Goal: Transaction & Acquisition: Purchase product/service

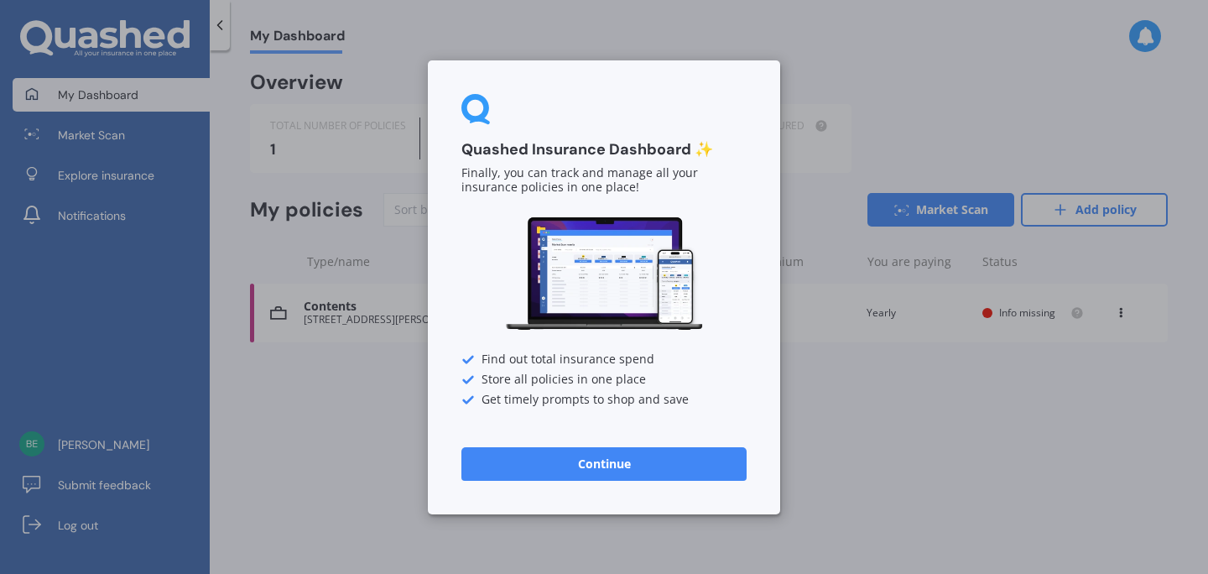
click at [610, 464] on button "Continue" at bounding box center [603, 463] width 285 height 34
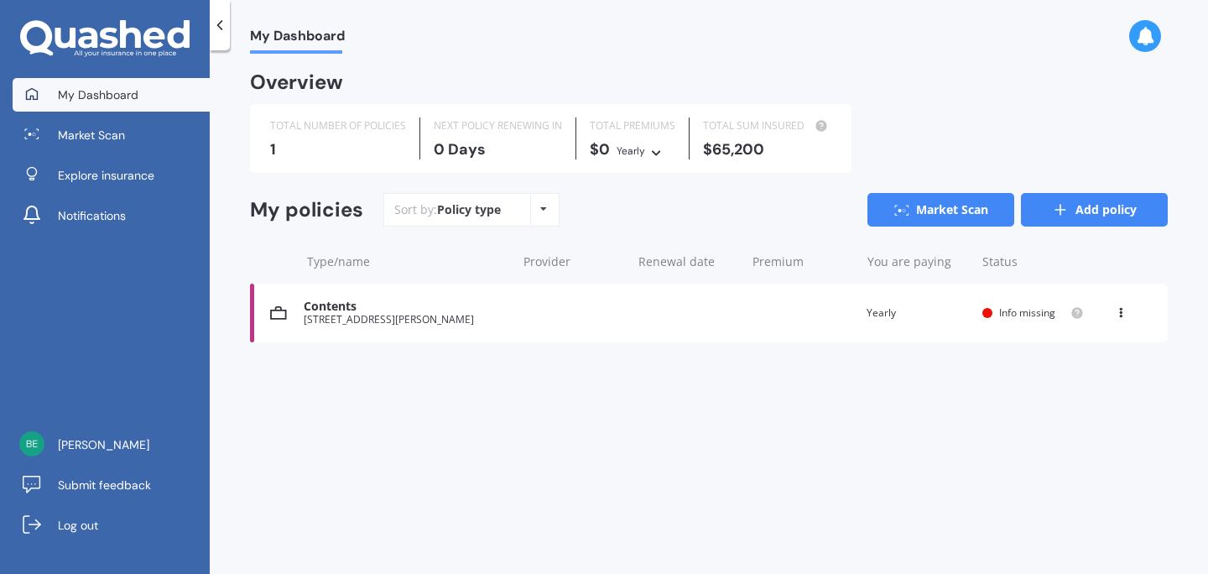
click at [1088, 209] on link "Add policy" at bounding box center [1094, 210] width 147 height 34
click at [888, 311] on div "You are paying Yearly" at bounding box center [918, 313] width 102 height 17
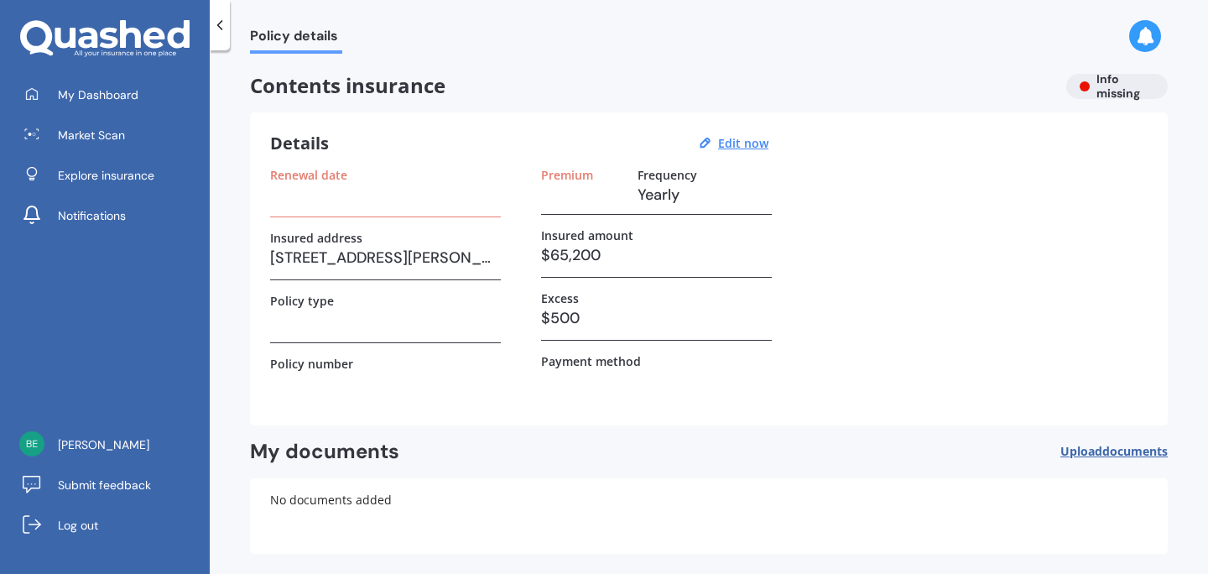
click at [1060, 451] on span "Upload documents" at bounding box center [1113, 451] width 107 height 13
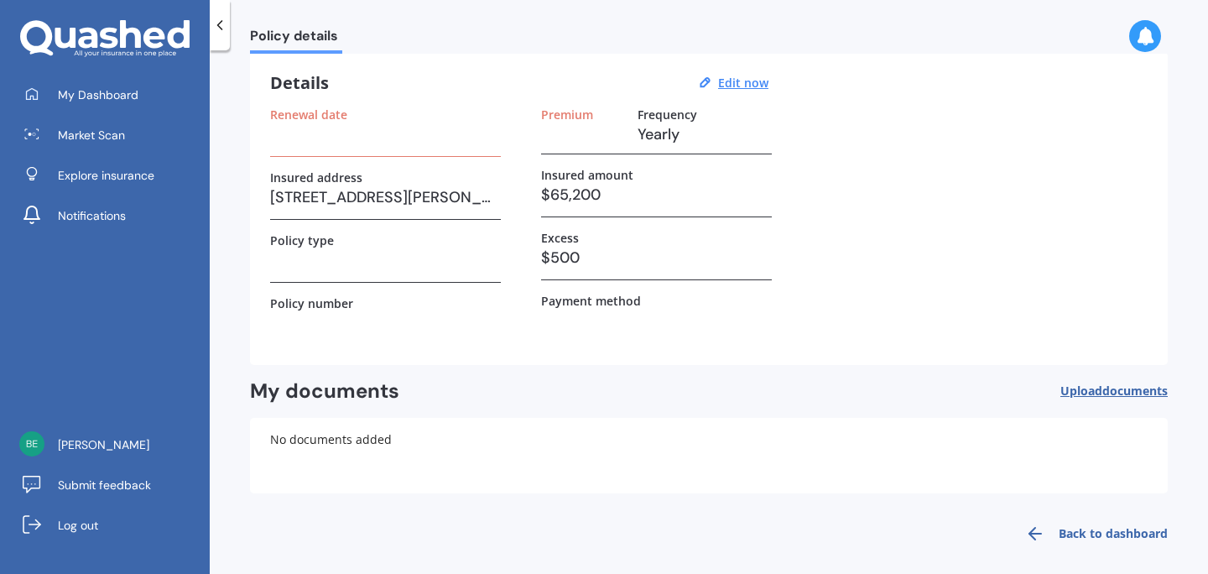
scroll to position [58, 0]
click at [1061, 534] on link "Back to dashboard" at bounding box center [1091, 536] width 153 height 40
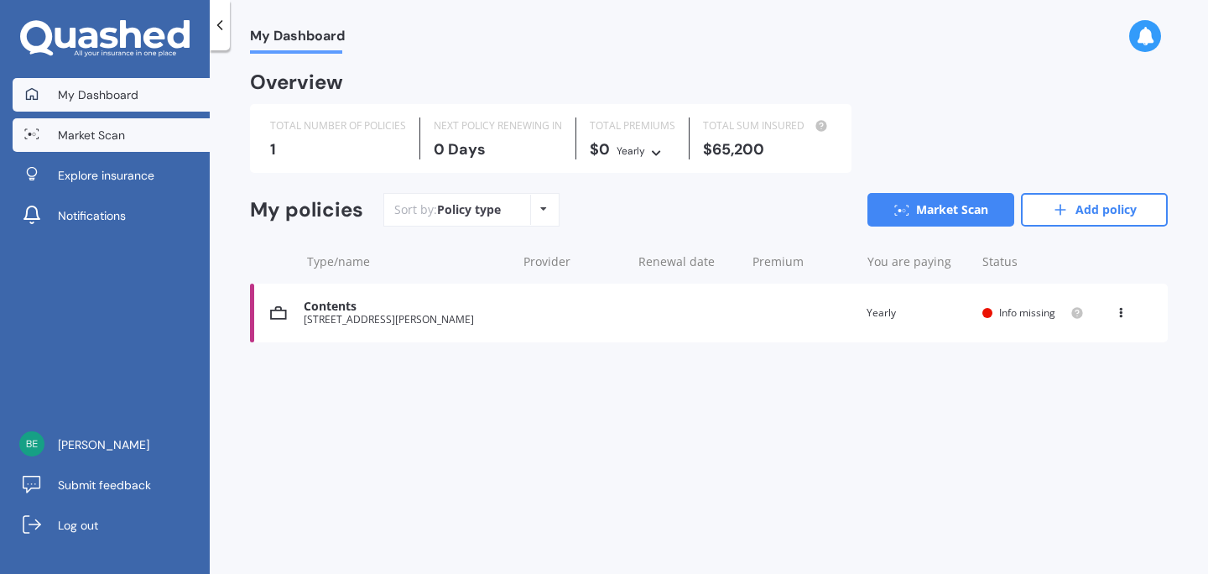
click at [87, 133] on span "Market Scan" at bounding box center [91, 135] width 67 height 17
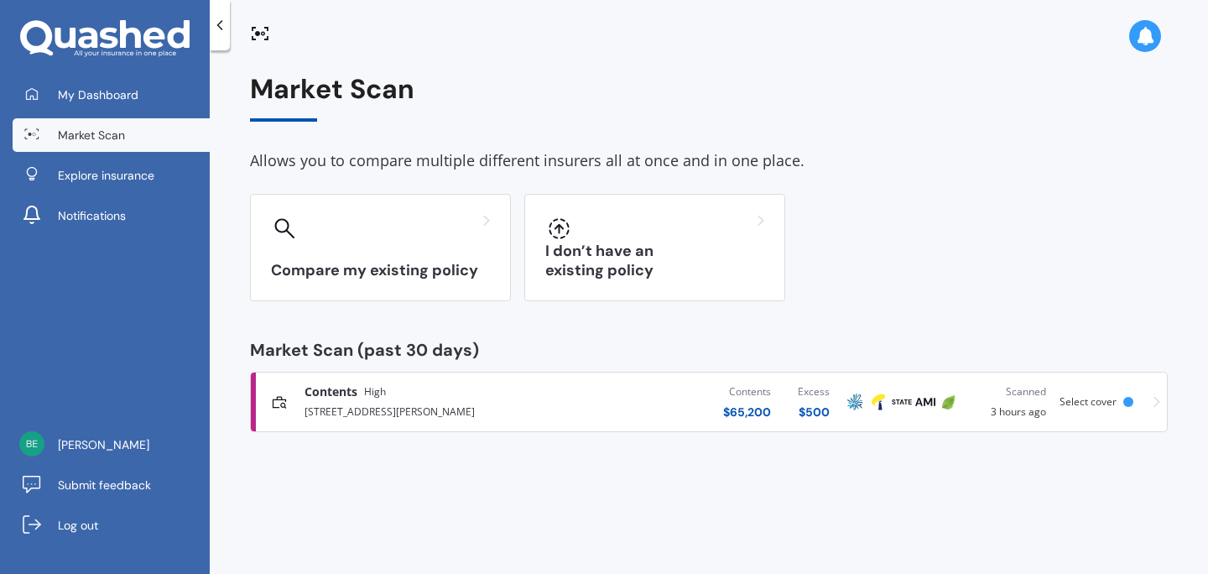
click at [1017, 409] on div "Scanned 3 hours ago" at bounding box center [1010, 401] width 72 height 37
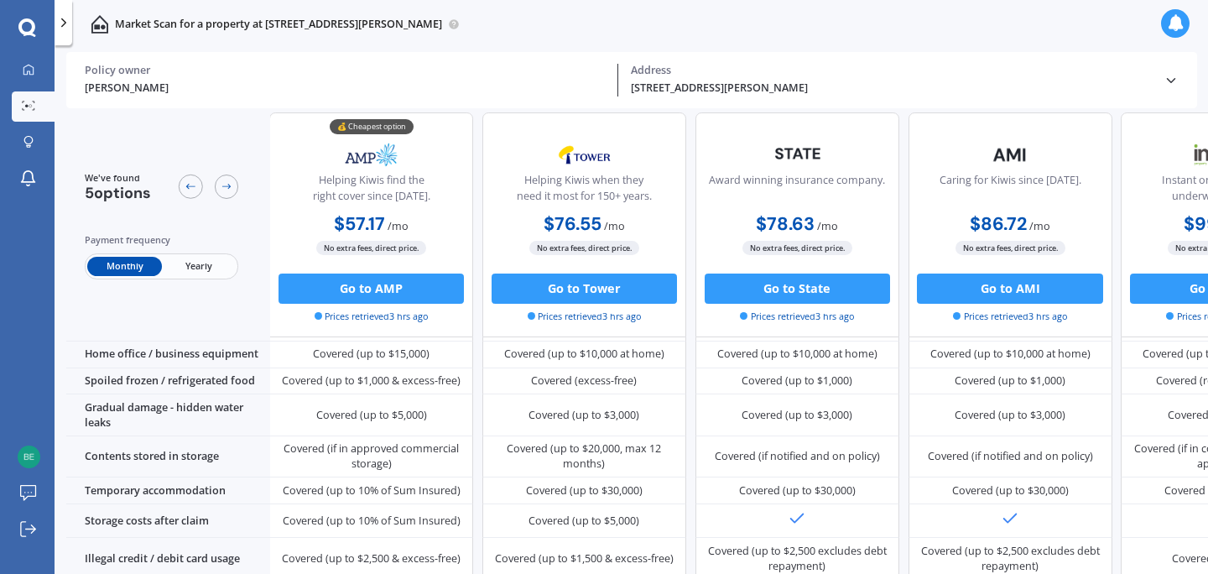
scroll to position [843, 1]
click at [195, 266] on span "Yearly" at bounding box center [199, 265] width 74 height 19
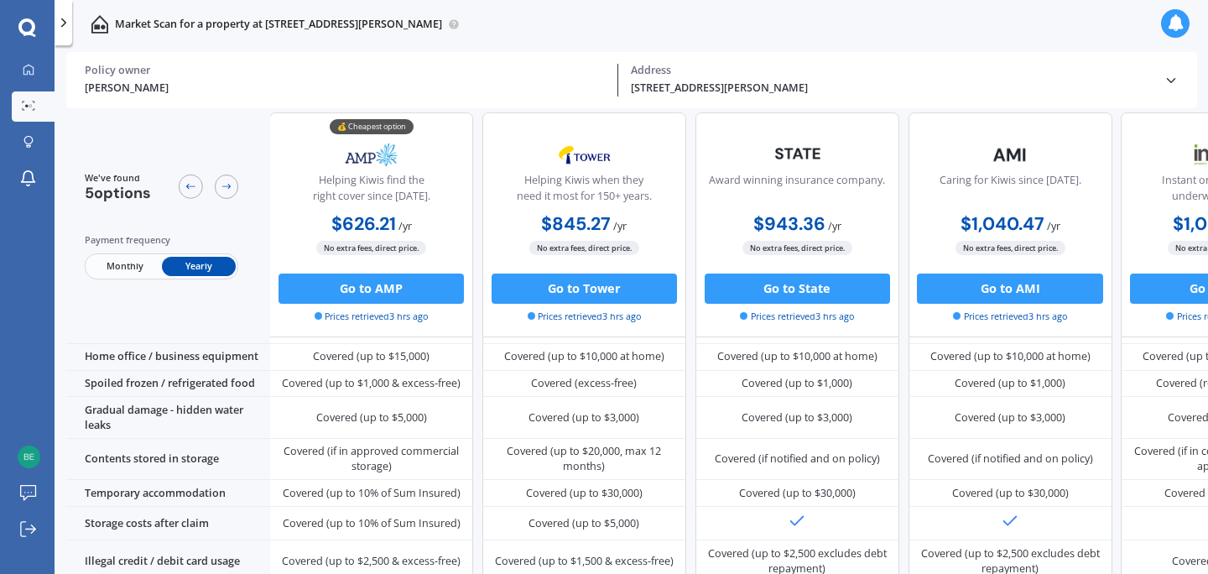
click at [123, 262] on span "Monthly" at bounding box center [124, 265] width 74 height 19
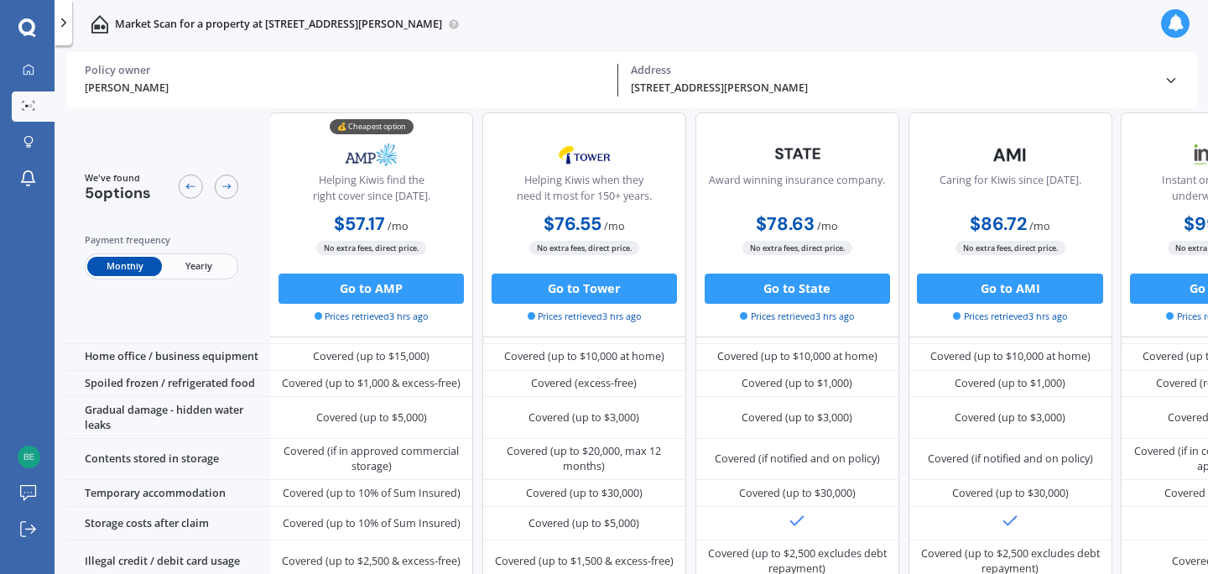
click at [203, 267] on span "Yearly" at bounding box center [199, 265] width 74 height 19
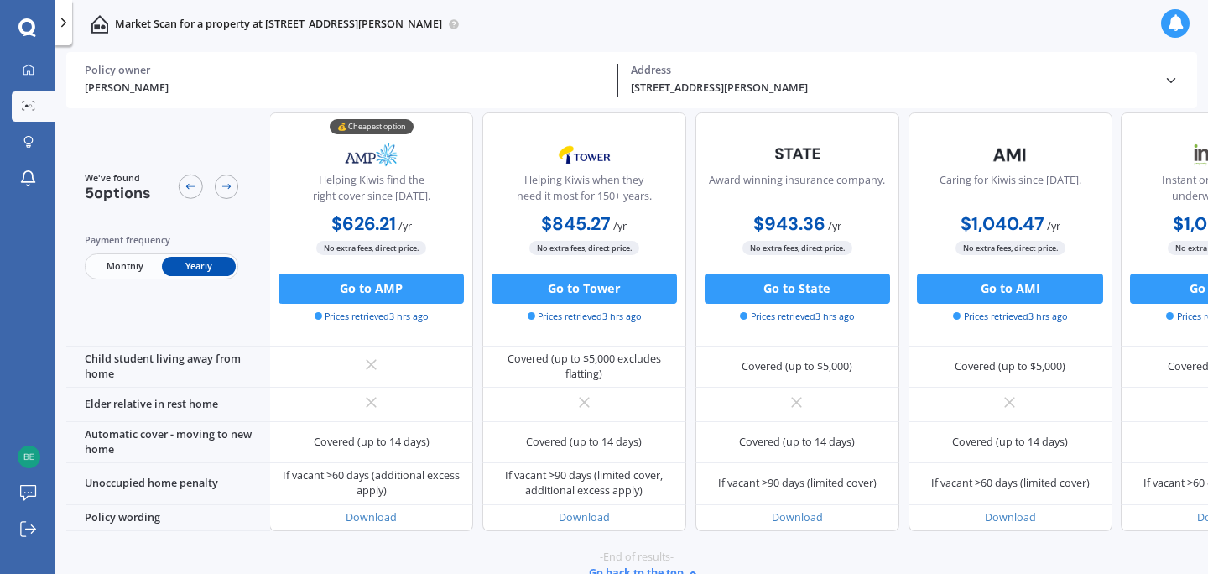
scroll to position [1254, 1]
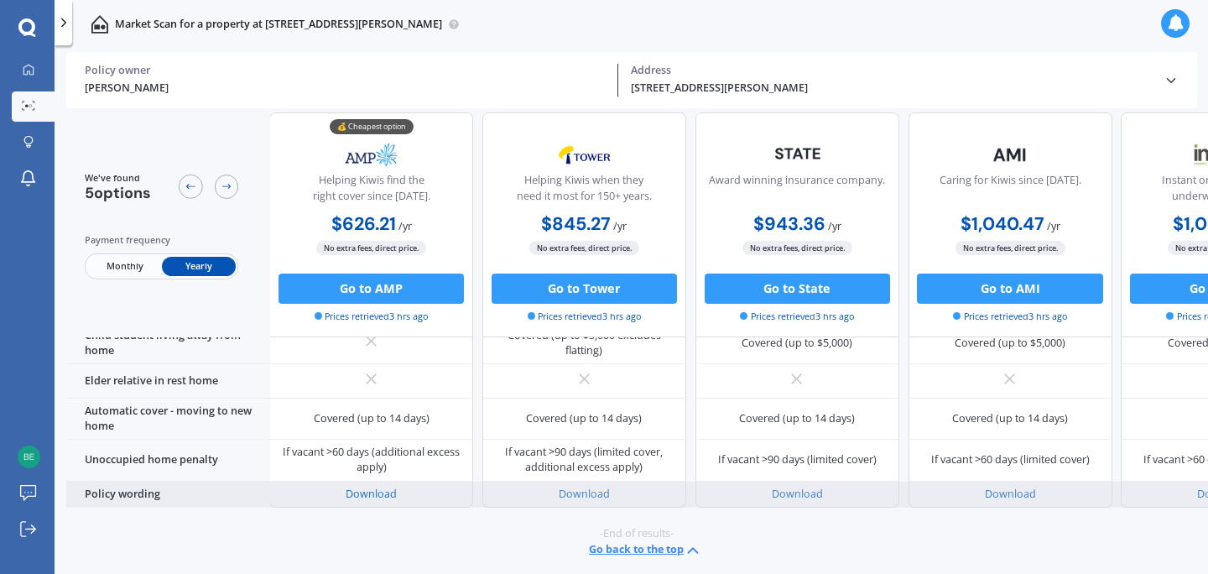
click at [371, 487] on link "Download" at bounding box center [371, 494] width 51 height 14
click at [576, 487] on link "Download" at bounding box center [584, 494] width 51 height 14
click at [369, 487] on link "Download" at bounding box center [371, 494] width 51 height 14
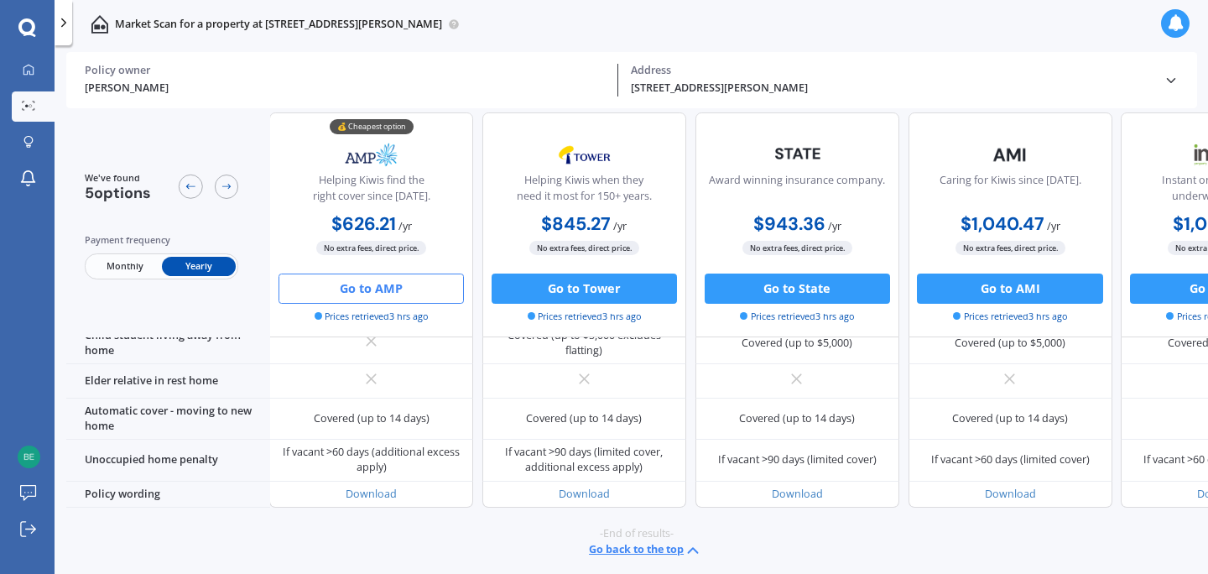
click at [383, 289] on button "Go to AMP" at bounding box center [371, 288] width 185 height 30
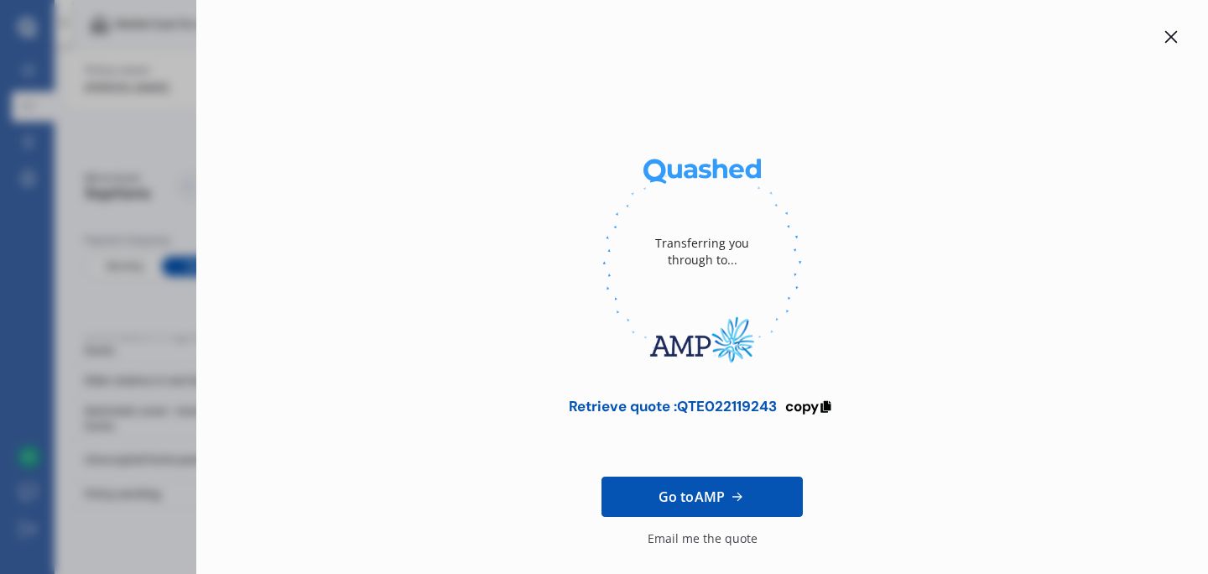
click at [159, 133] on div "Transferring you through to... Retrieve quote : QTE022119243 copy Go to AMP Ema…" at bounding box center [604, 287] width 1208 height 574
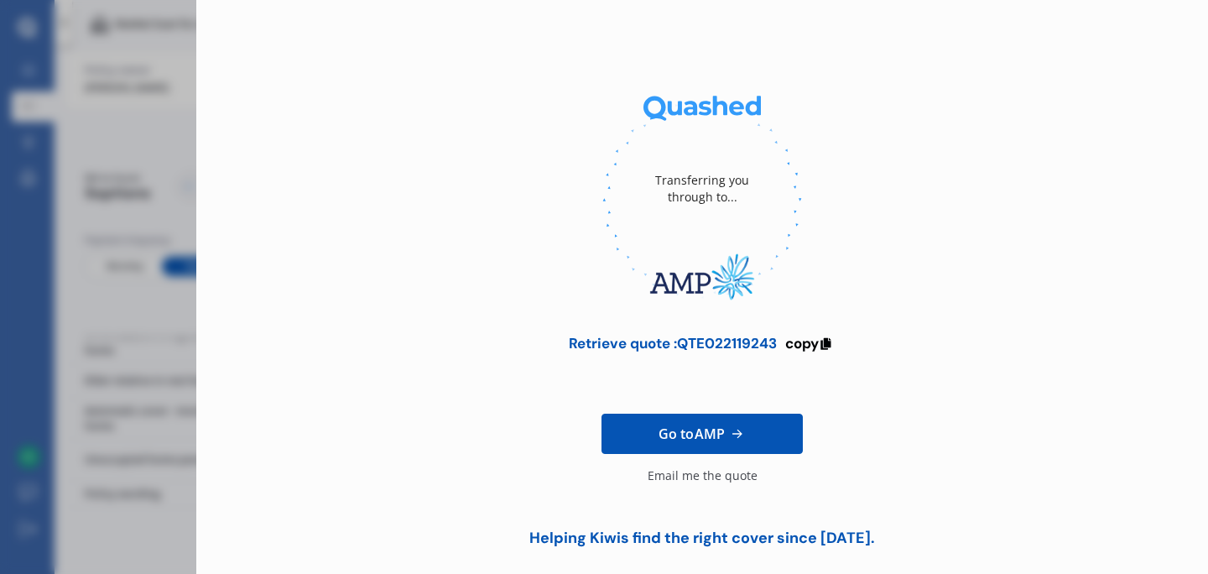
scroll to position [83, 0]
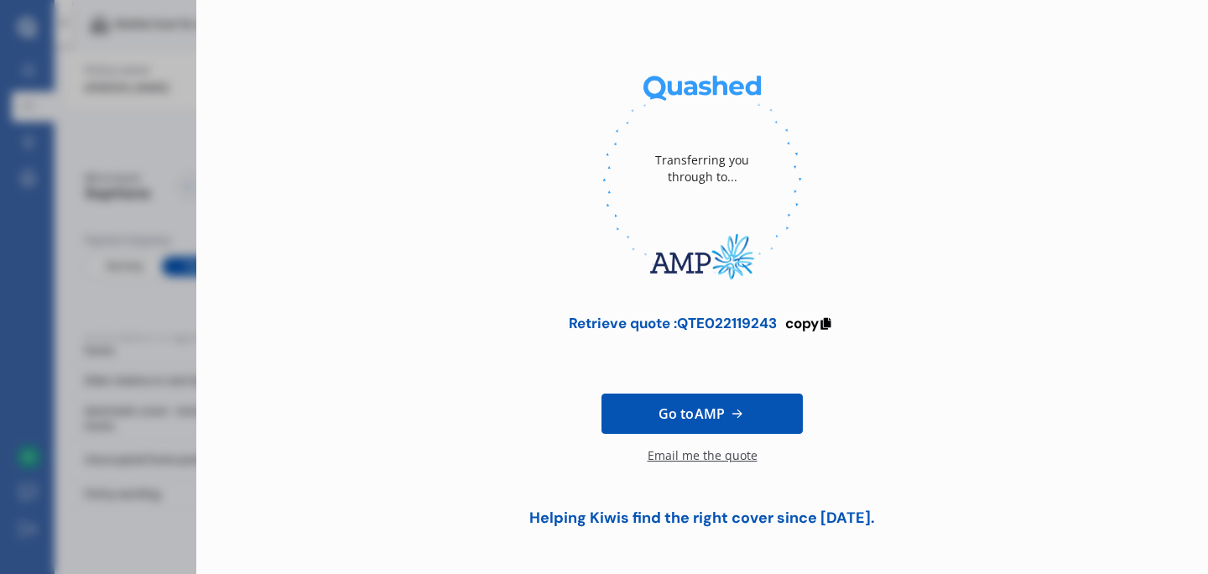
click at [692, 452] on div "Email me the quote" at bounding box center [703, 464] width 110 height 34
click at [132, 130] on div "Transferring you through to... Retrieve quote : QTE022119243 copy Go to AMP Req…" at bounding box center [604, 287] width 1208 height 574
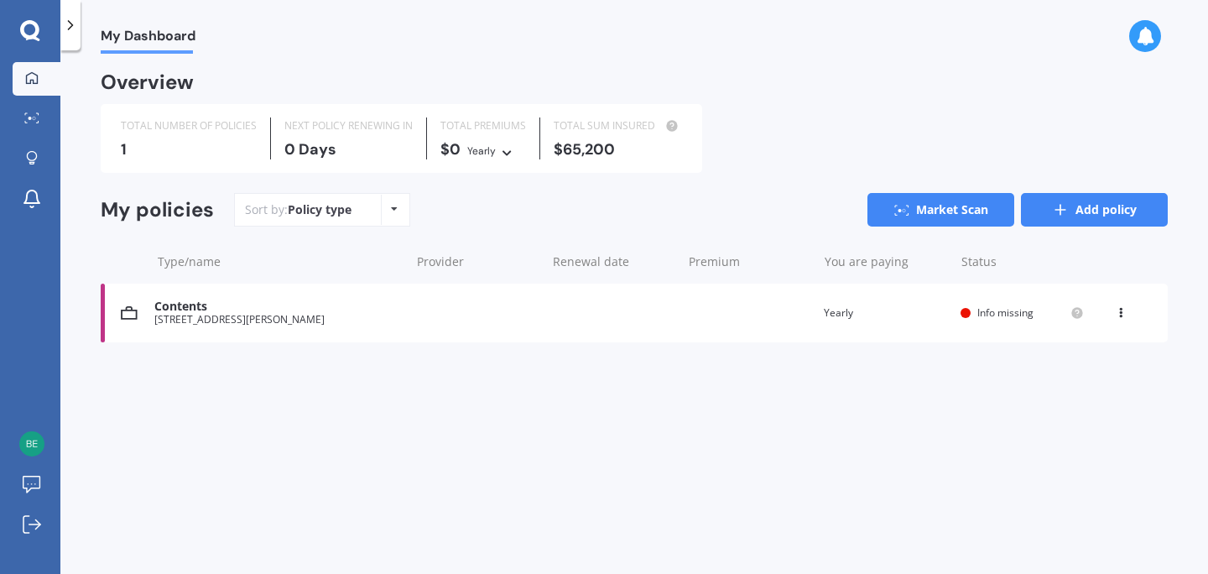
click at [1065, 204] on icon at bounding box center [1060, 209] width 17 height 17
click at [1090, 207] on link "Add policy" at bounding box center [1094, 210] width 147 height 34
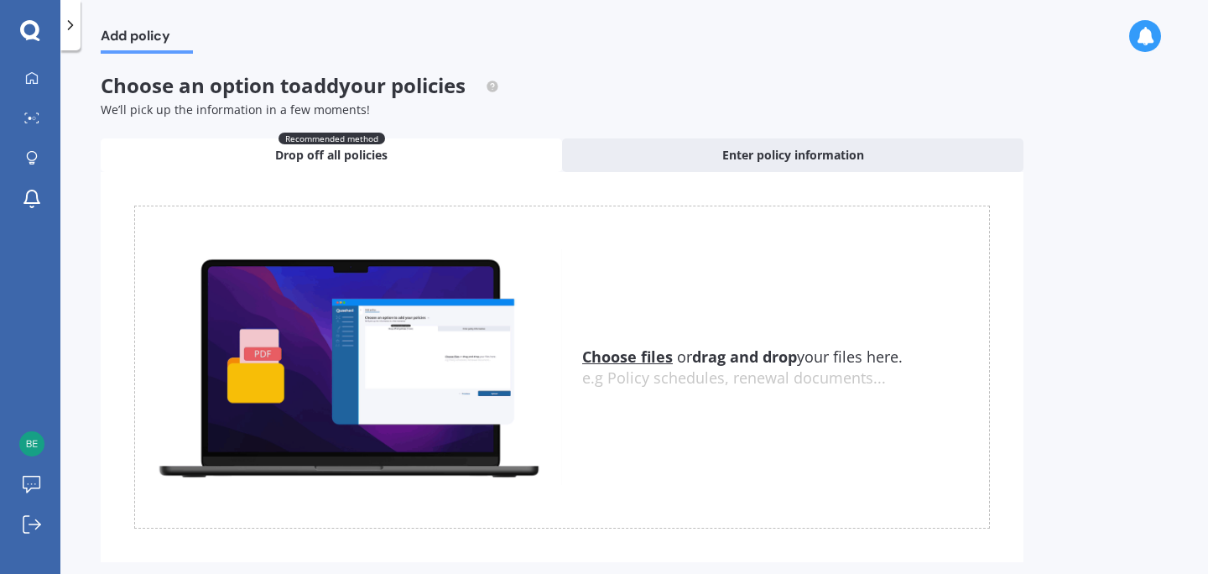
click at [71, 25] on polyline at bounding box center [71, 25] width 4 height 8
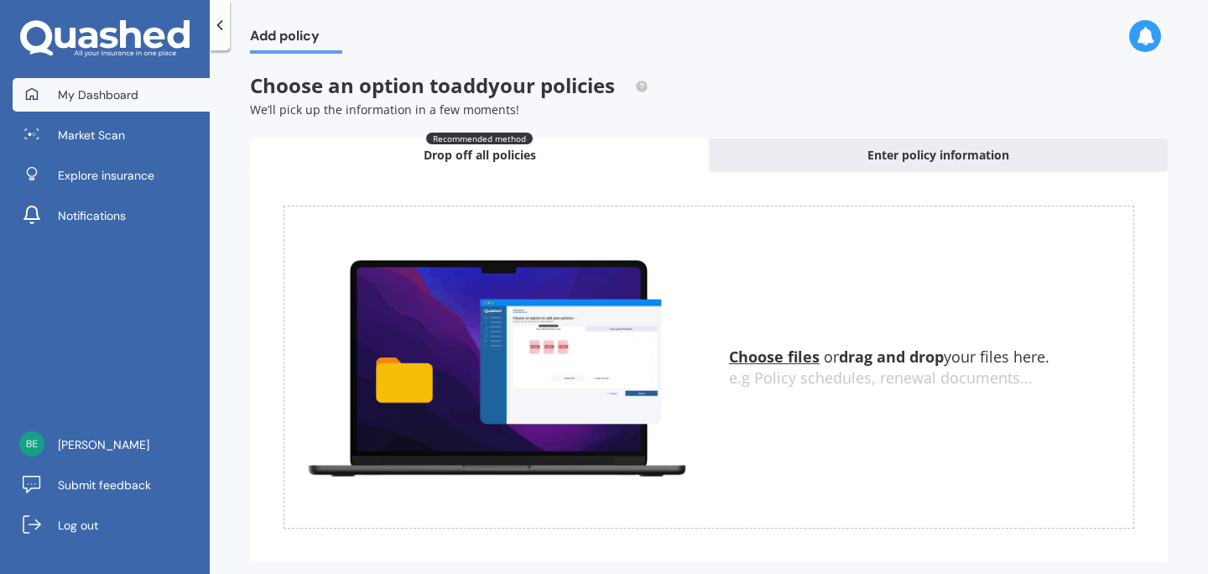
click at [87, 96] on span "My Dashboard" at bounding box center [98, 94] width 81 height 17
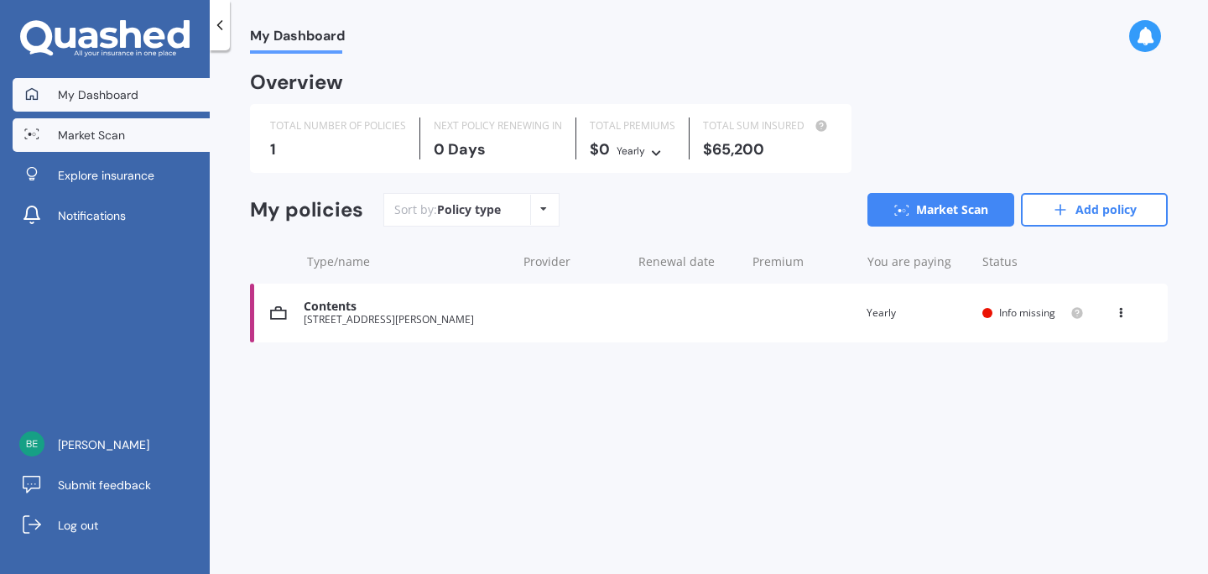
click at [86, 133] on span "Market Scan" at bounding box center [91, 135] width 67 height 17
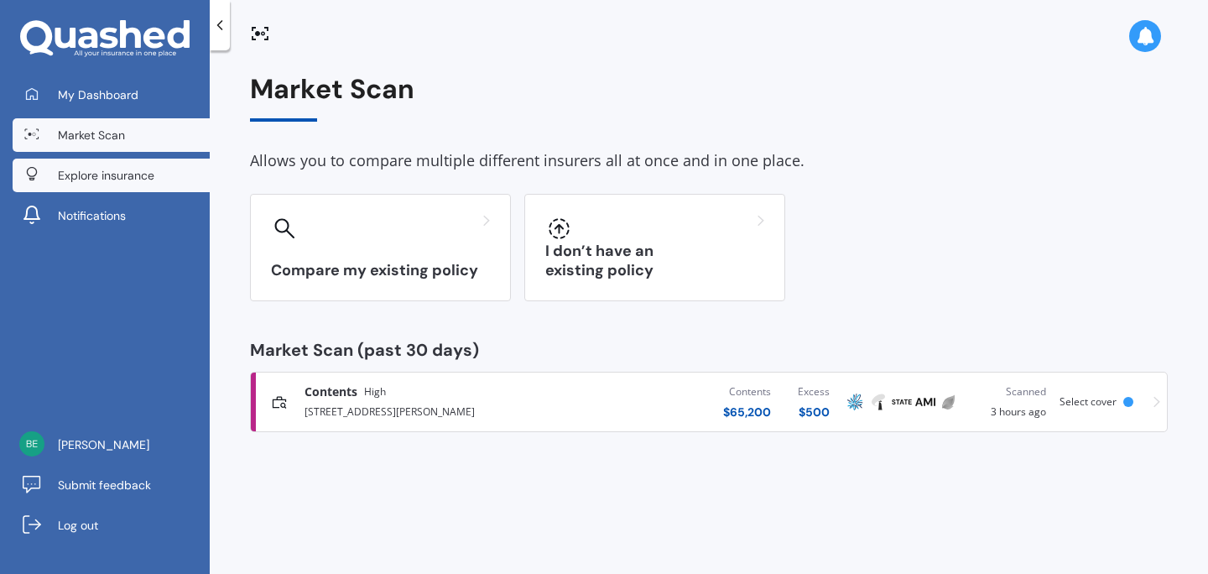
click at [84, 175] on span "Explore insurance" at bounding box center [106, 175] width 96 height 17
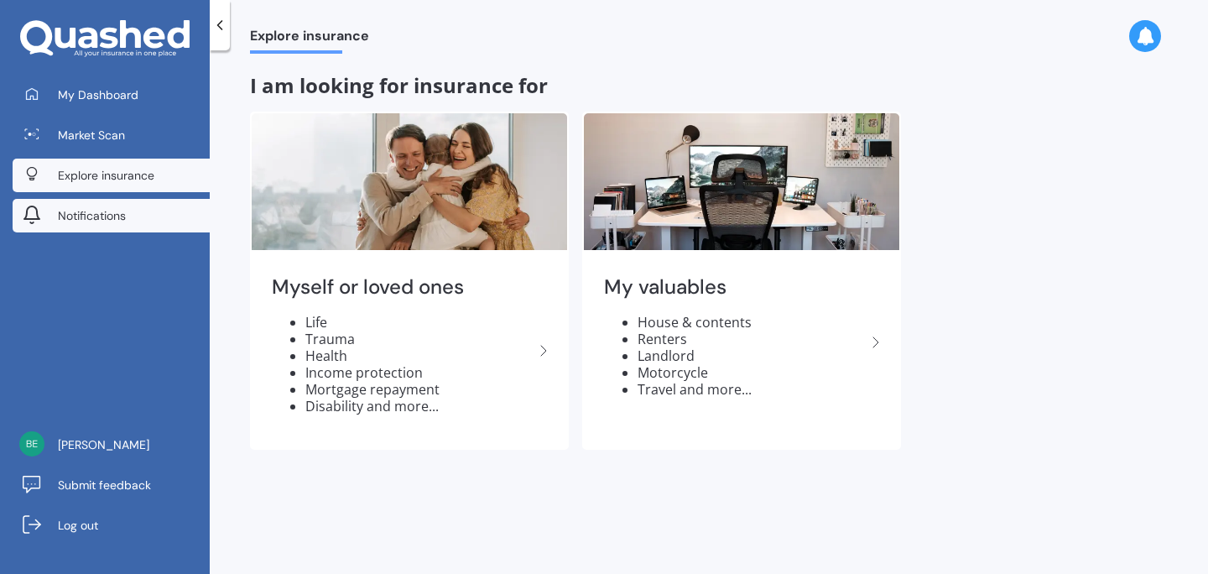
click at [81, 213] on span "Notifications" at bounding box center [92, 215] width 68 height 17
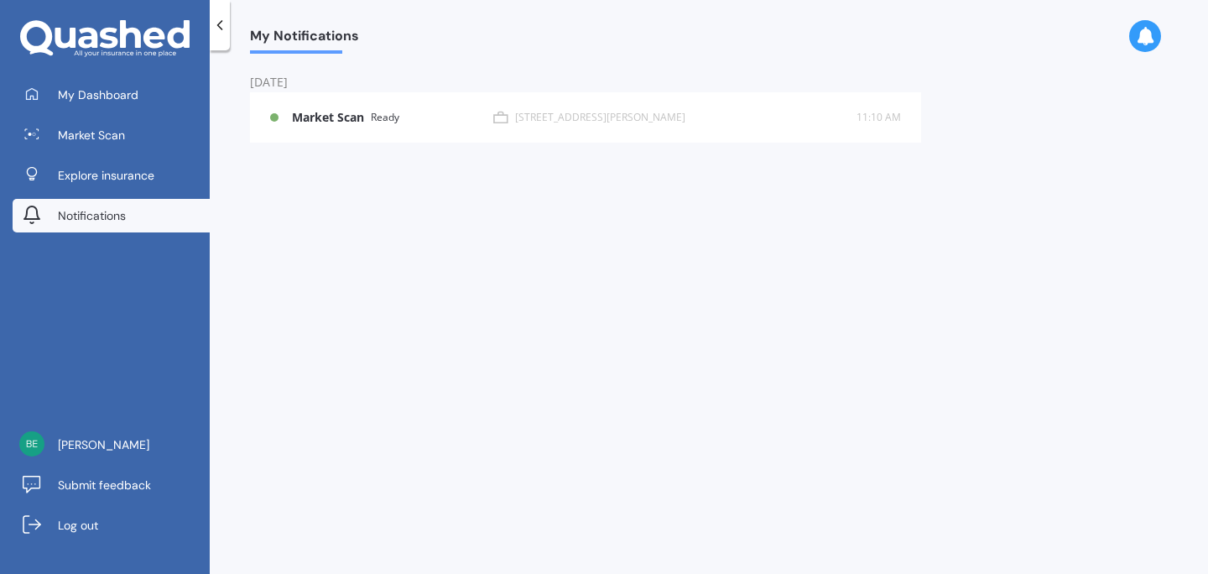
click at [219, 24] on polyline at bounding box center [220, 25] width 4 height 8
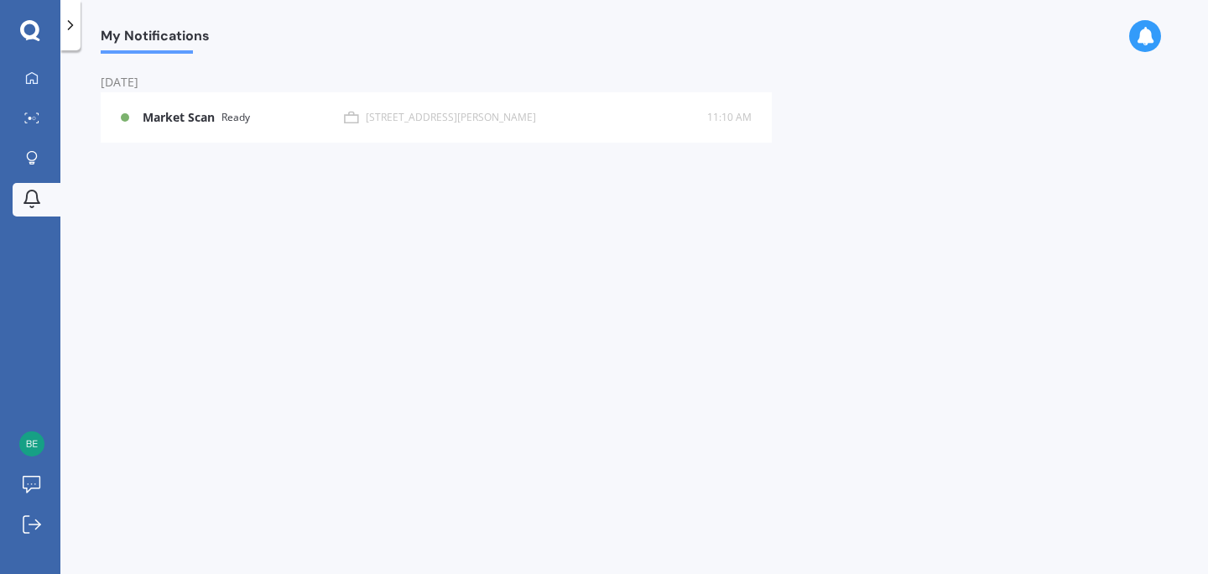
click at [999, 80] on div "My Notifications Today Market Scan Ready 19 Maida Vale Road, Roseneath, Welling…" at bounding box center [634, 315] width 1148 height 523
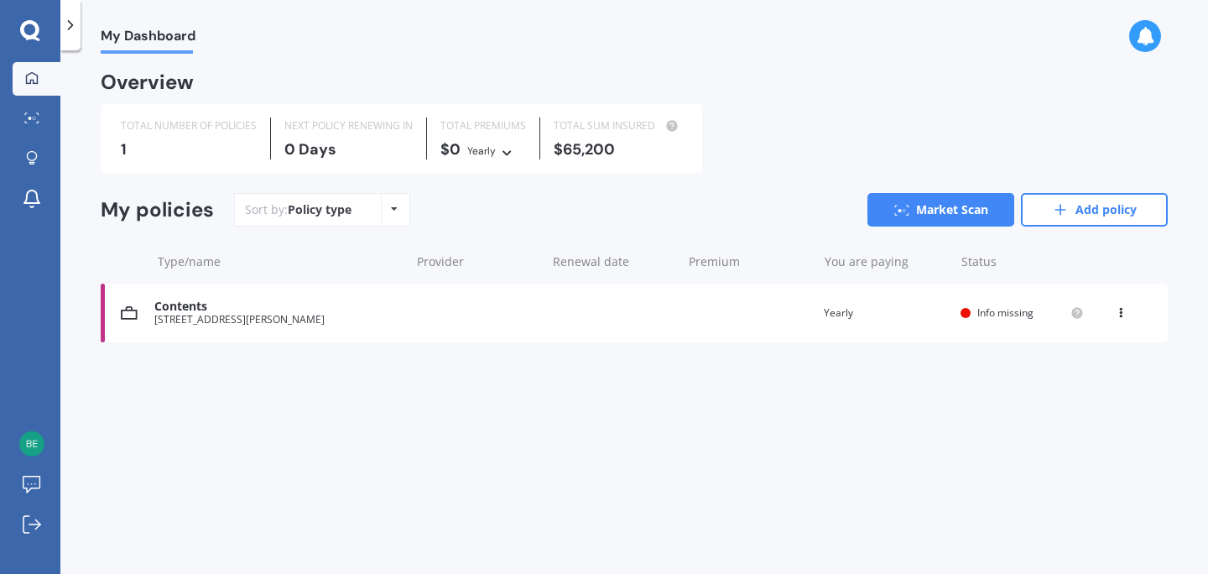
click at [392, 210] on icon at bounding box center [394, 209] width 7 height 10
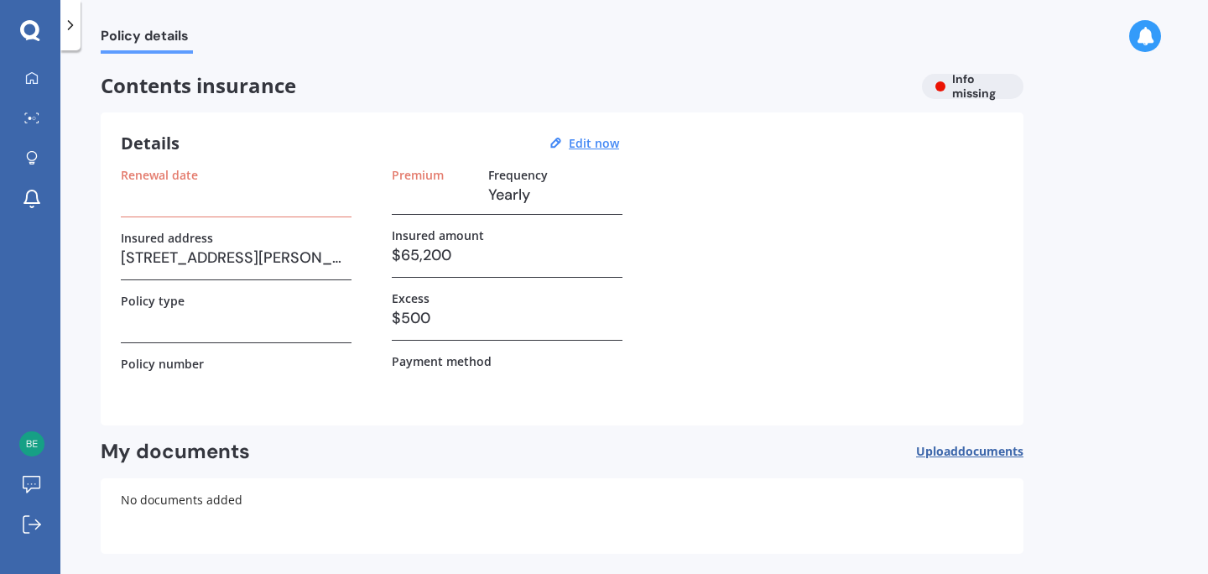
scroll to position [70, 0]
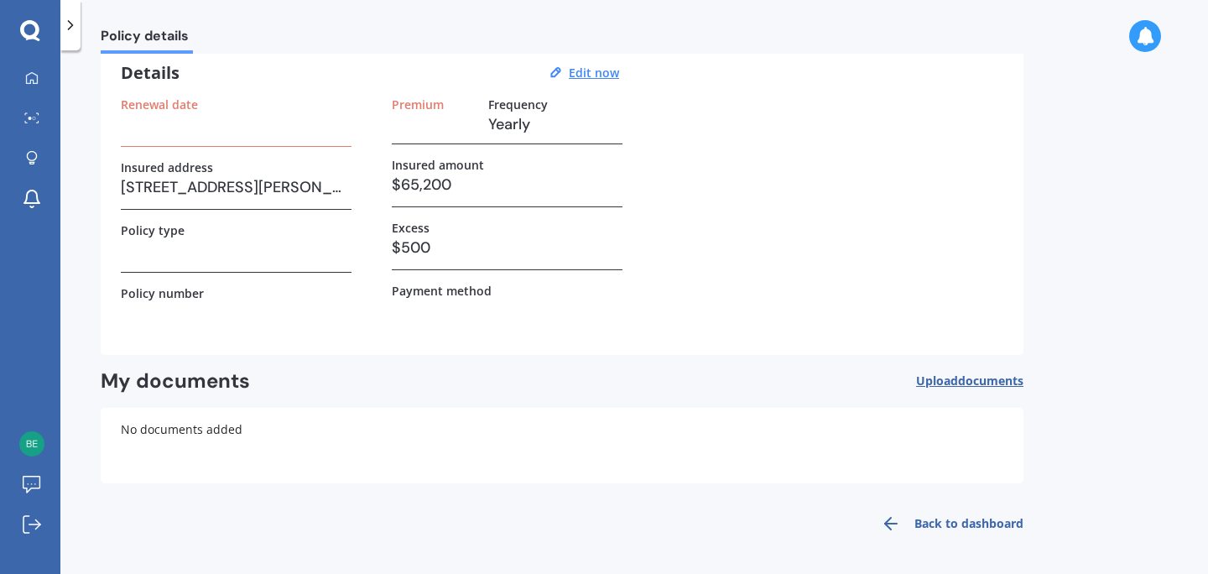
click at [945, 382] on span "Upload documents" at bounding box center [969, 380] width 107 height 13
click at [934, 519] on link "Back to dashboard" at bounding box center [947, 523] width 153 height 40
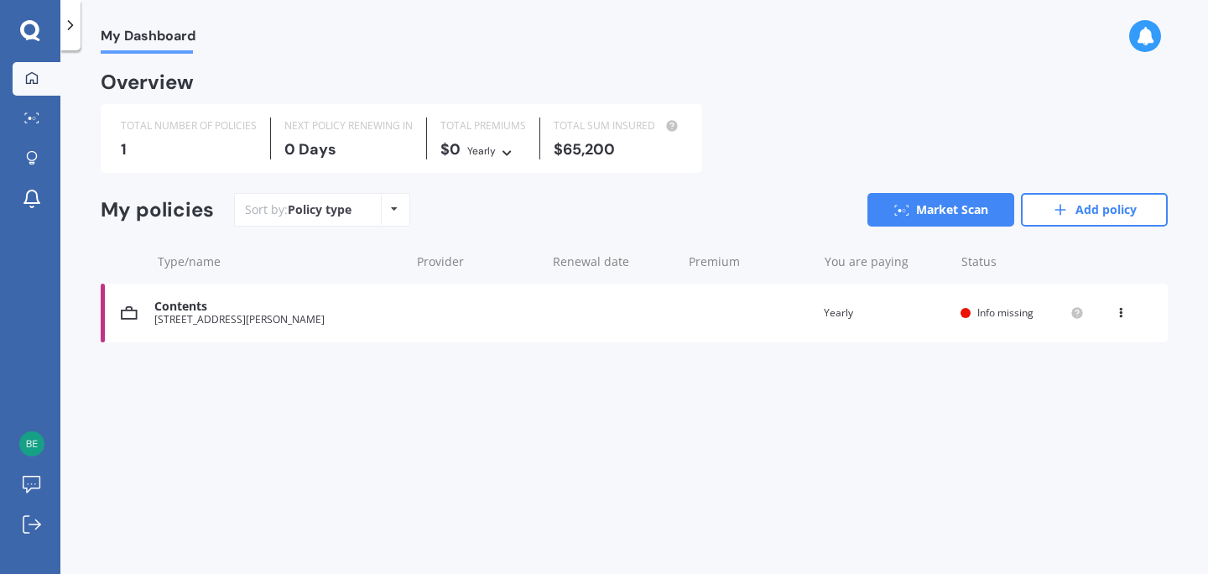
click at [1143, 34] on icon at bounding box center [1145, 36] width 18 height 18
click at [34, 159] on icon at bounding box center [32, 156] width 10 height 10
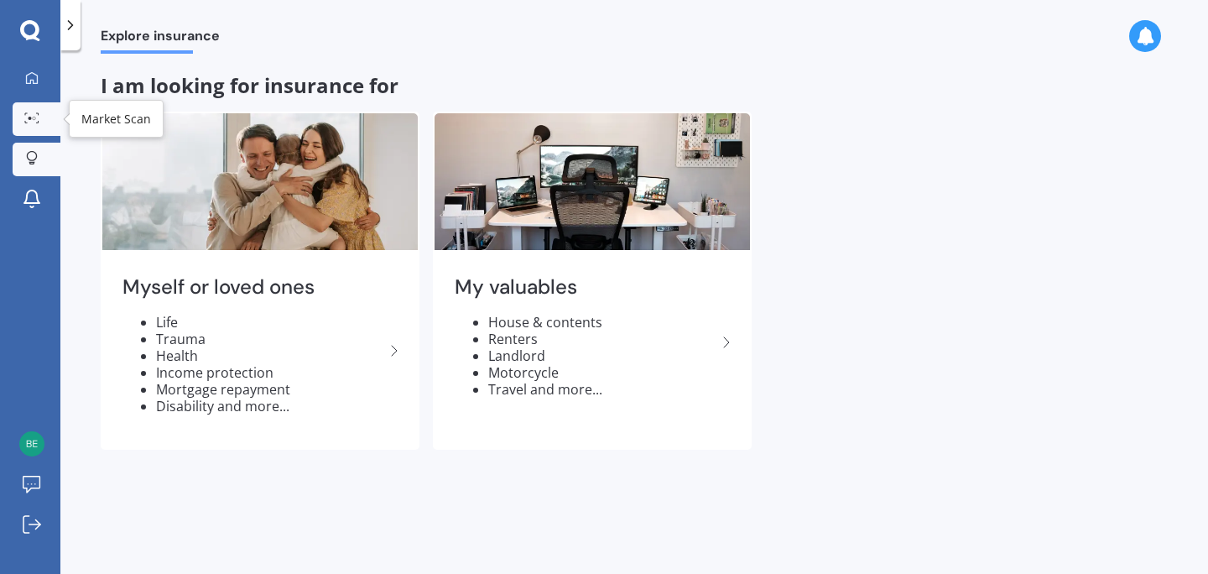
click at [34, 121] on icon at bounding box center [31, 117] width 15 height 11
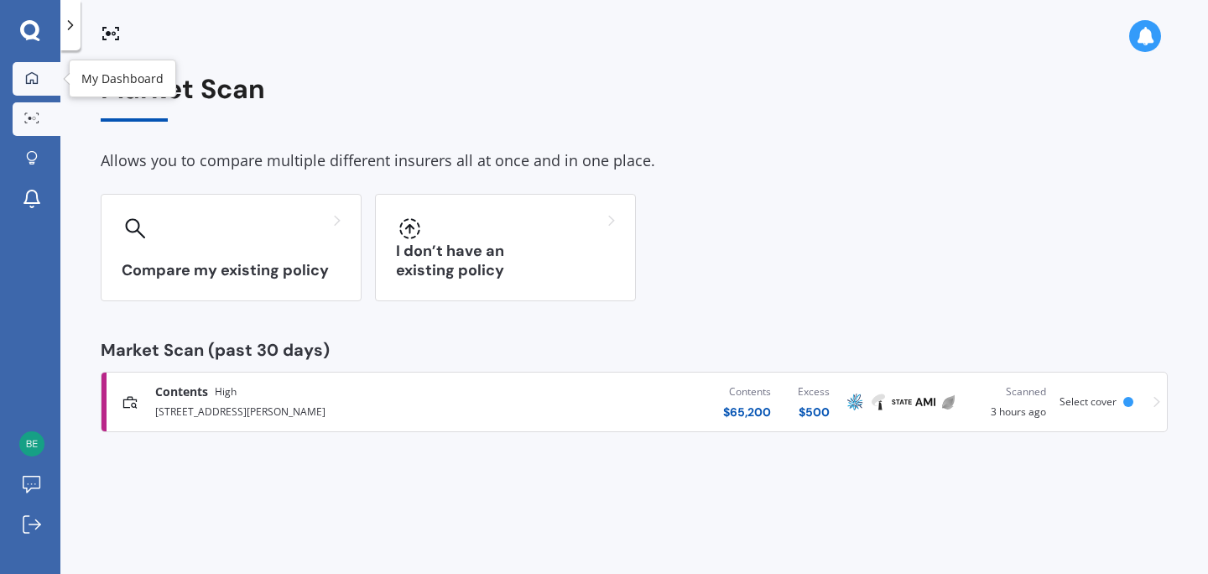
click at [31, 79] on icon at bounding box center [32, 77] width 12 height 12
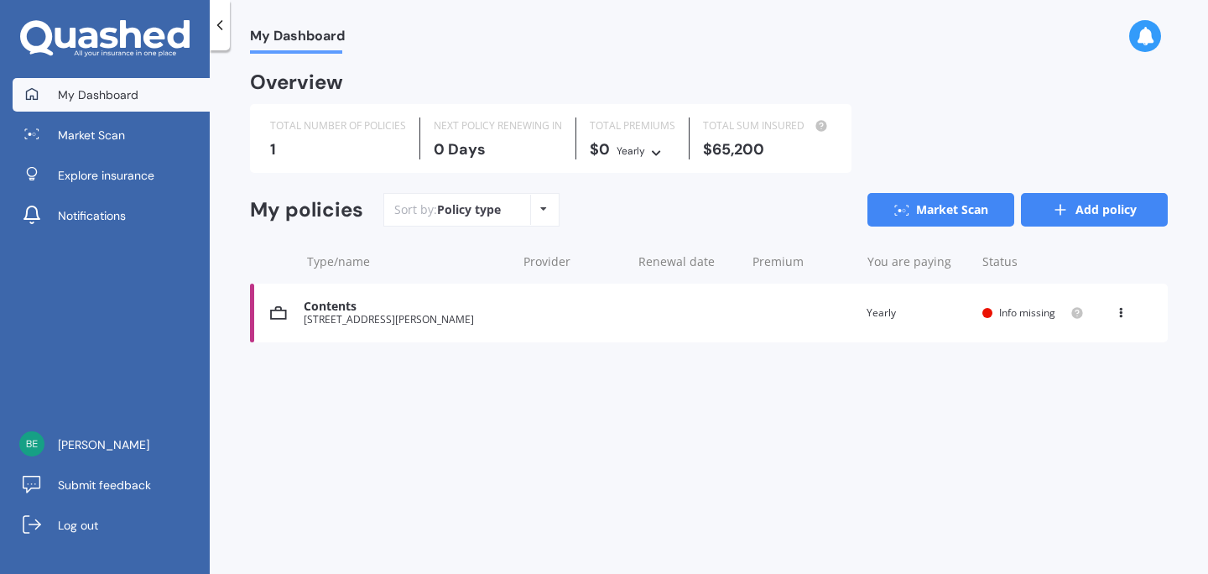
click at [1080, 204] on link "Add policy" at bounding box center [1094, 210] width 147 height 34
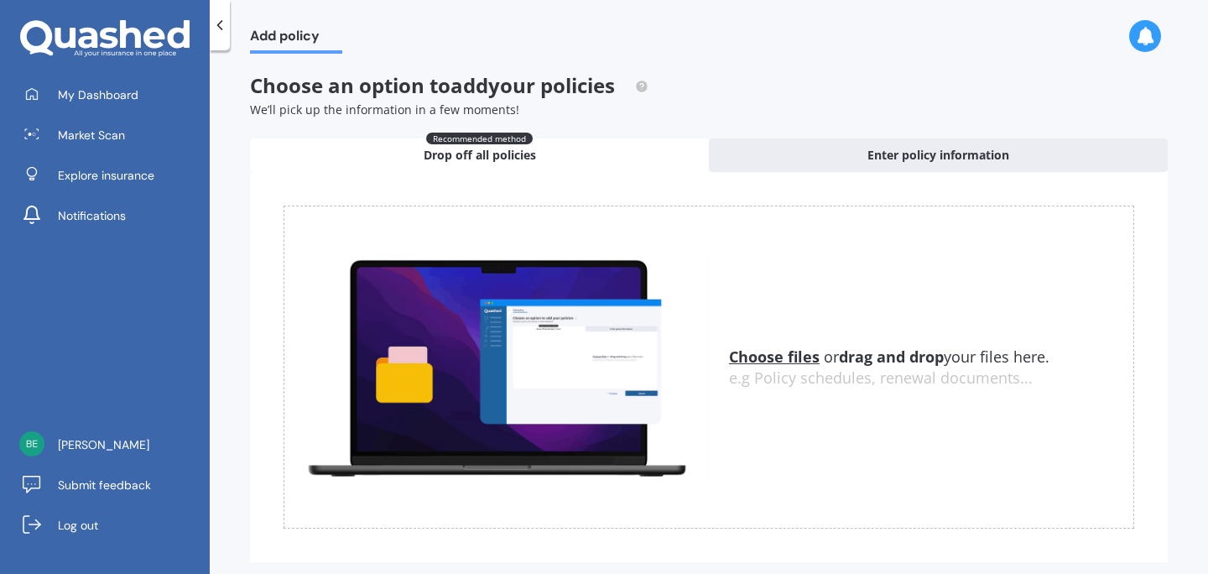
click at [222, 23] on icon at bounding box center [219, 25] width 17 height 17
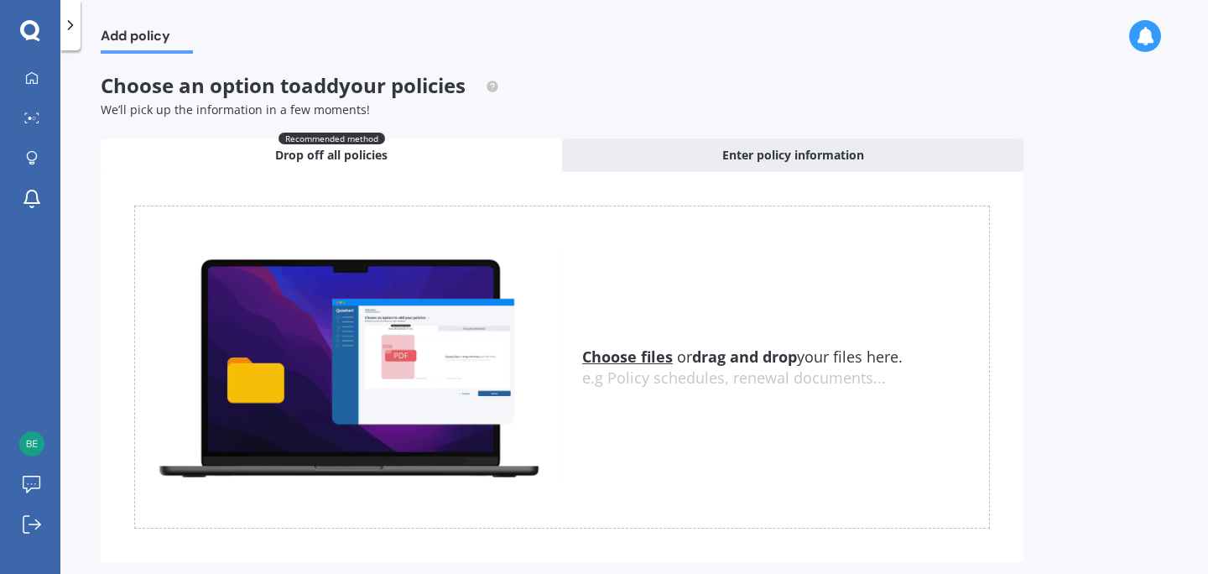
click at [359, 151] on span "Drop off all policies" at bounding box center [331, 155] width 112 height 17
click at [360, 148] on span "Drop off all policies" at bounding box center [331, 155] width 112 height 17
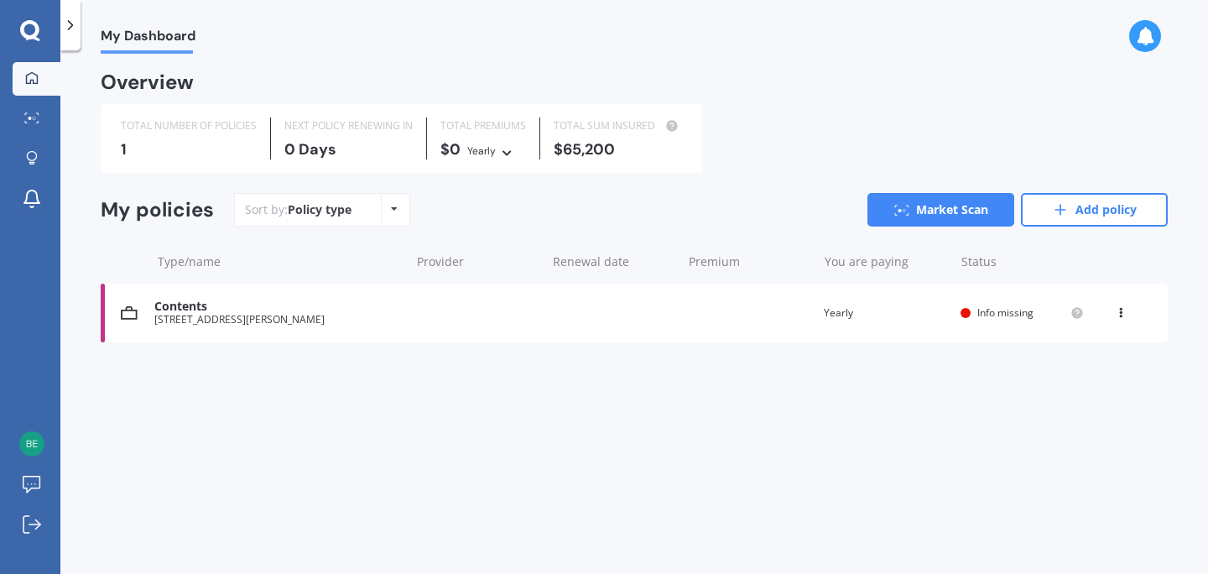
click at [851, 310] on div "You are paying Yearly" at bounding box center [885, 313] width 123 height 17
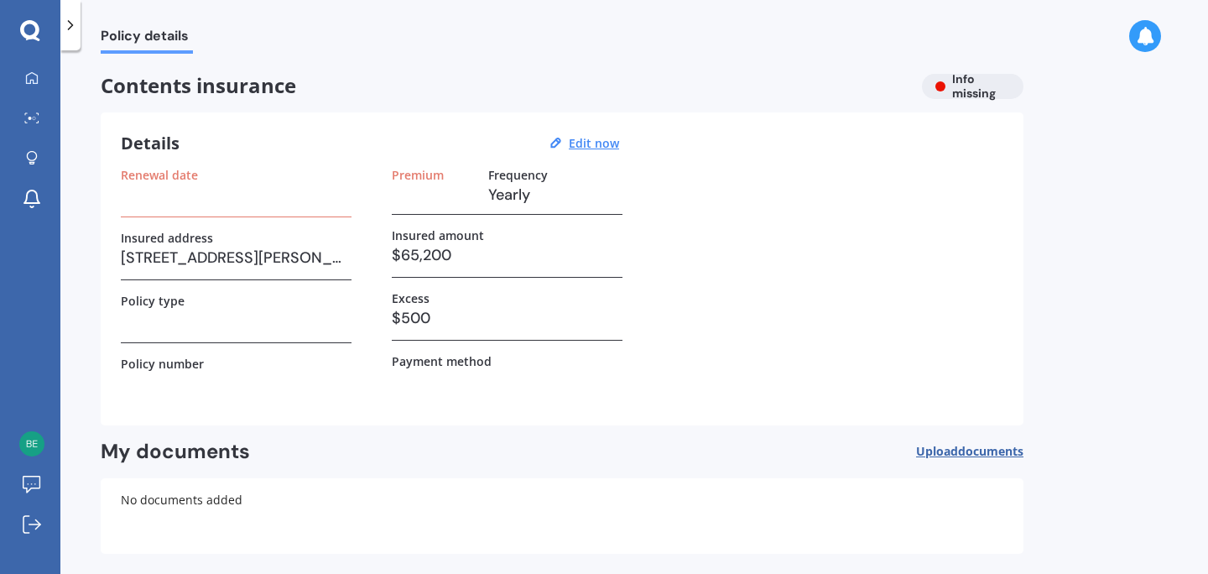
click at [933, 451] on span "Upload documents" at bounding box center [969, 451] width 107 height 13
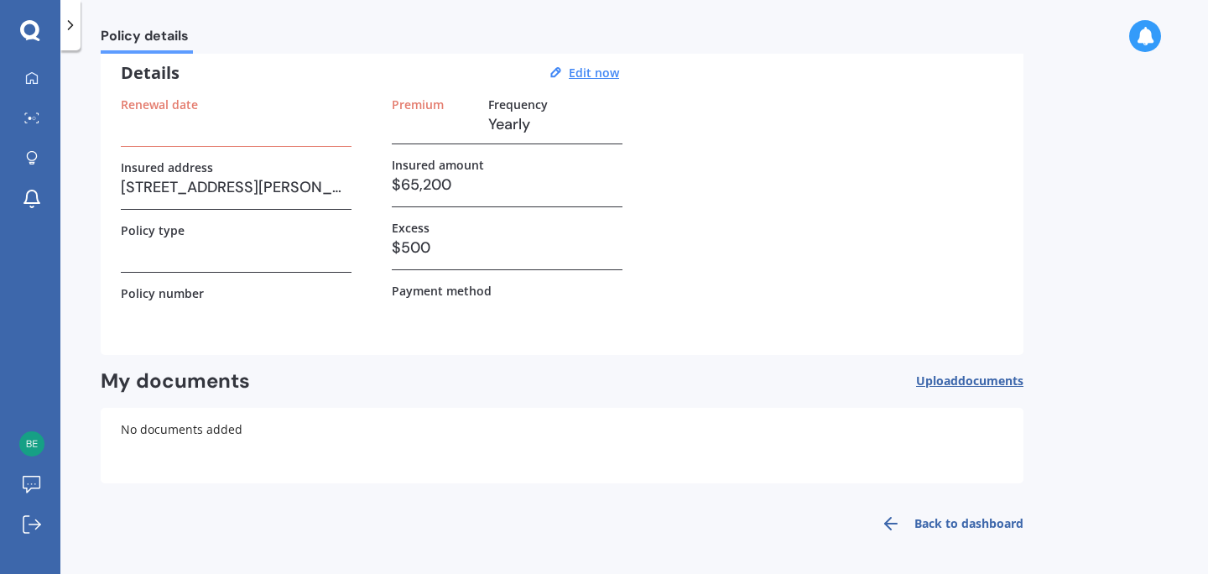
click at [956, 522] on link "Back to dashboard" at bounding box center [947, 523] width 153 height 40
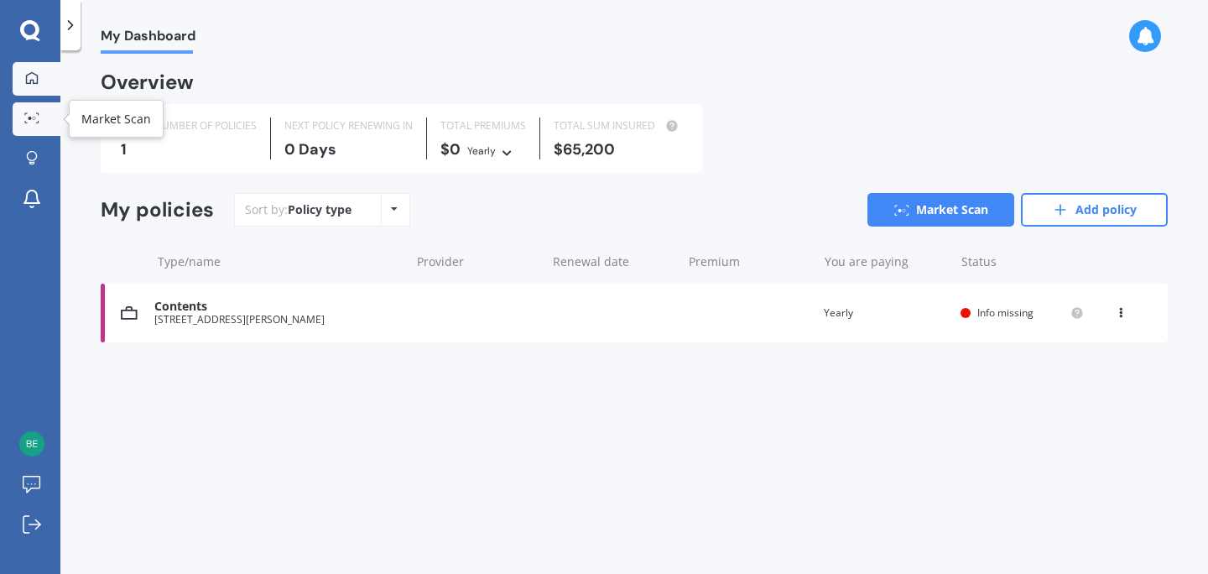
click at [34, 120] on icon at bounding box center [31, 117] width 15 height 11
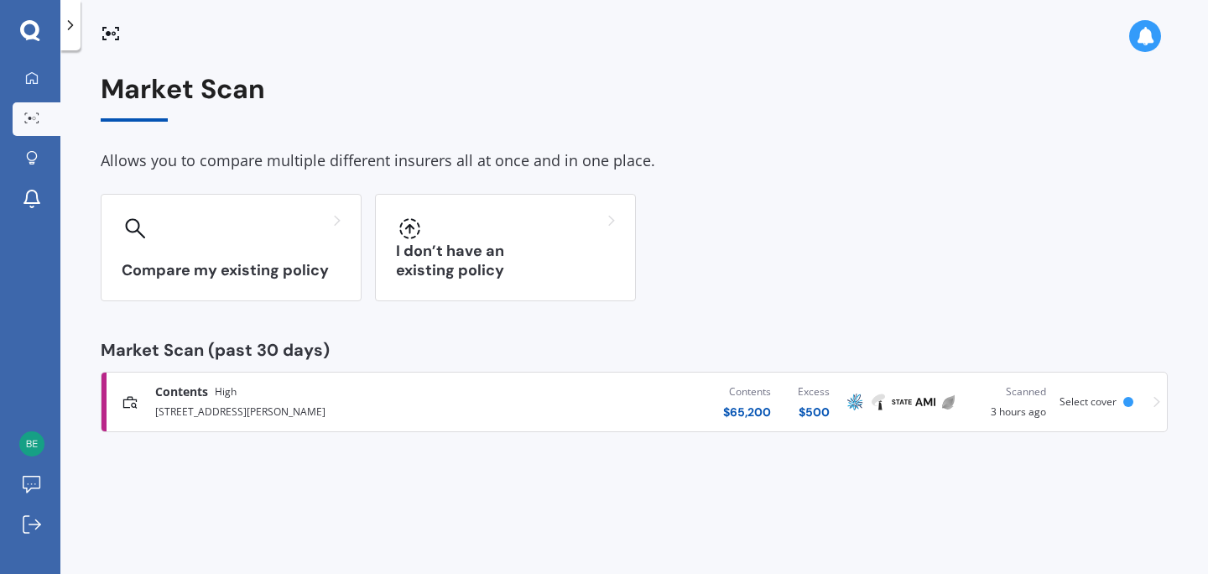
click at [111, 32] on icon at bounding box center [111, 33] width 20 height 20
click at [32, 156] on icon at bounding box center [32, 158] width 12 height 14
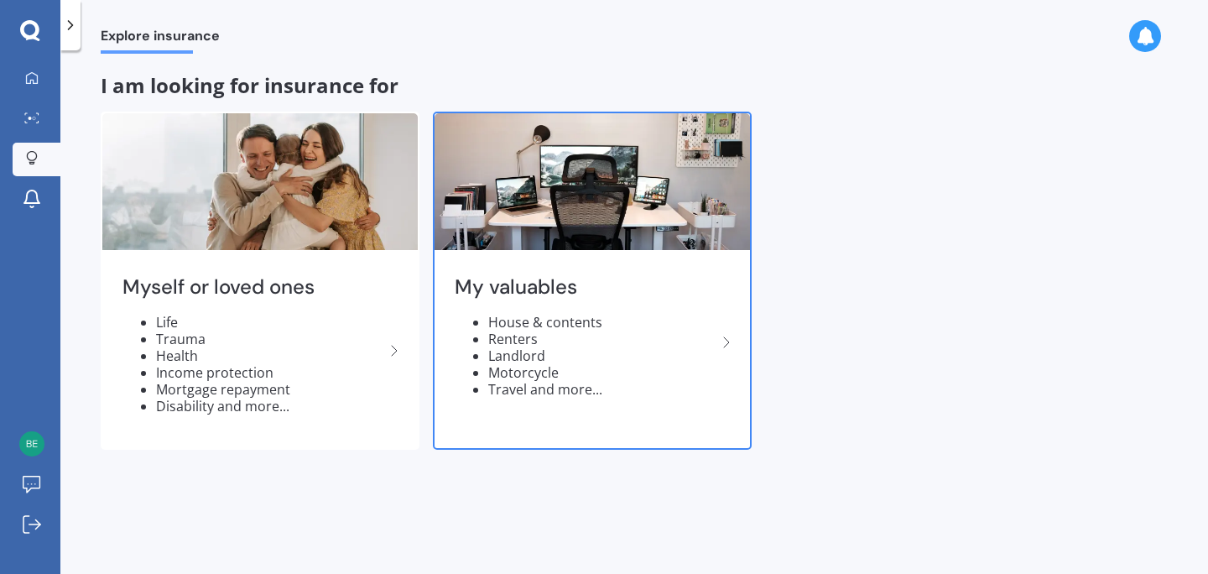
click at [552, 217] on img at bounding box center [592, 181] width 315 height 137
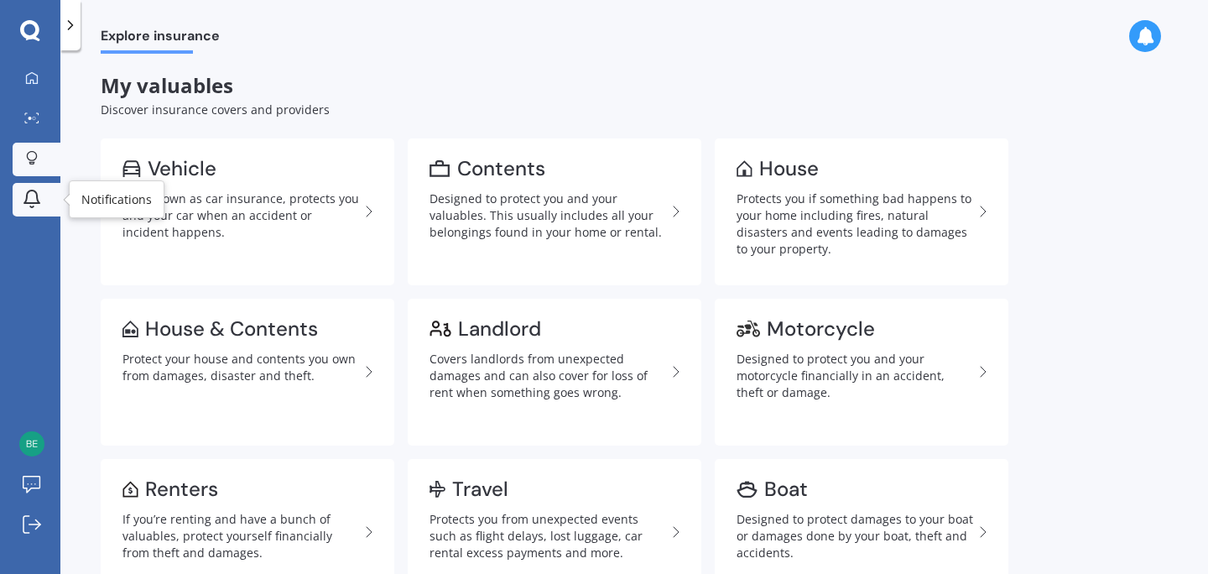
click at [32, 197] on icon at bounding box center [32, 199] width 20 height 20
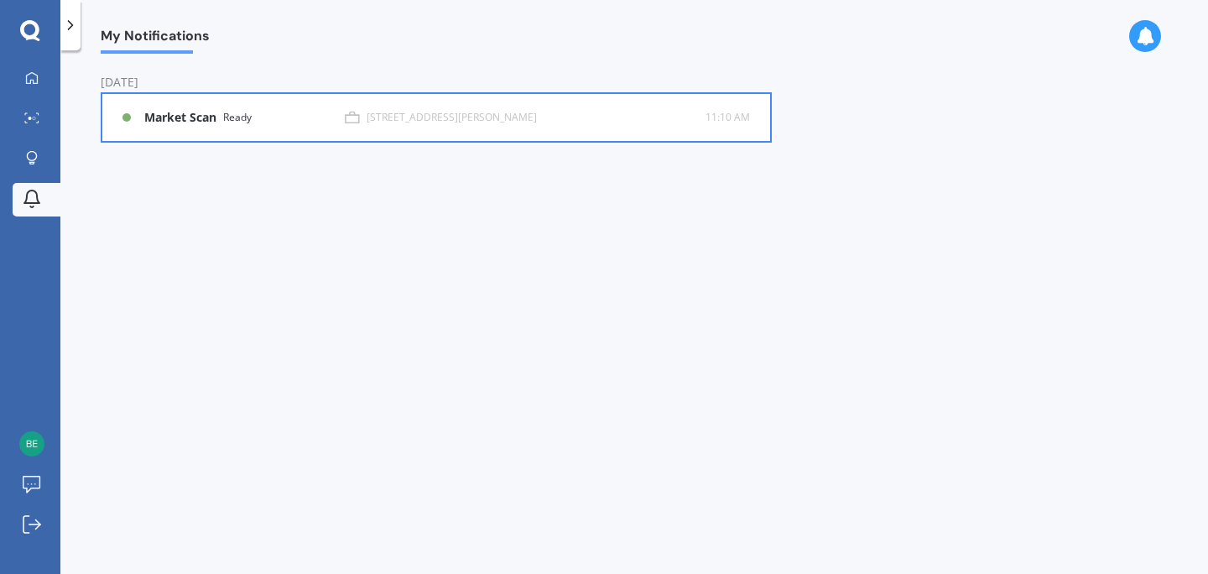
click at [175, 117] on b "Market Scan" at bounding box center [183, 118] width 79 height 14
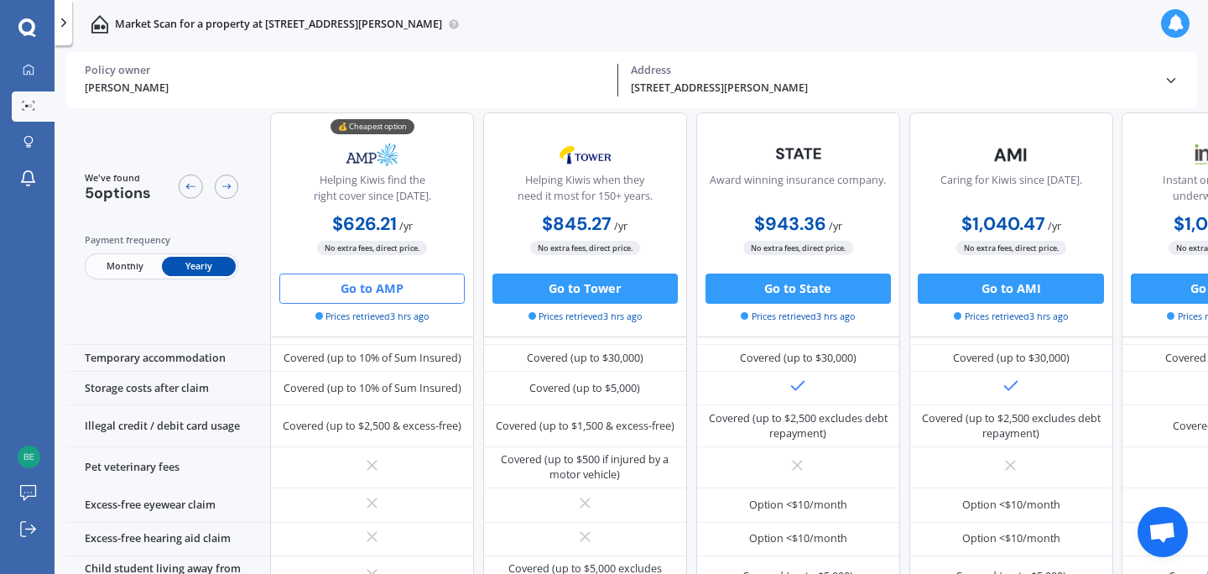
scroll to position [1254, 0]
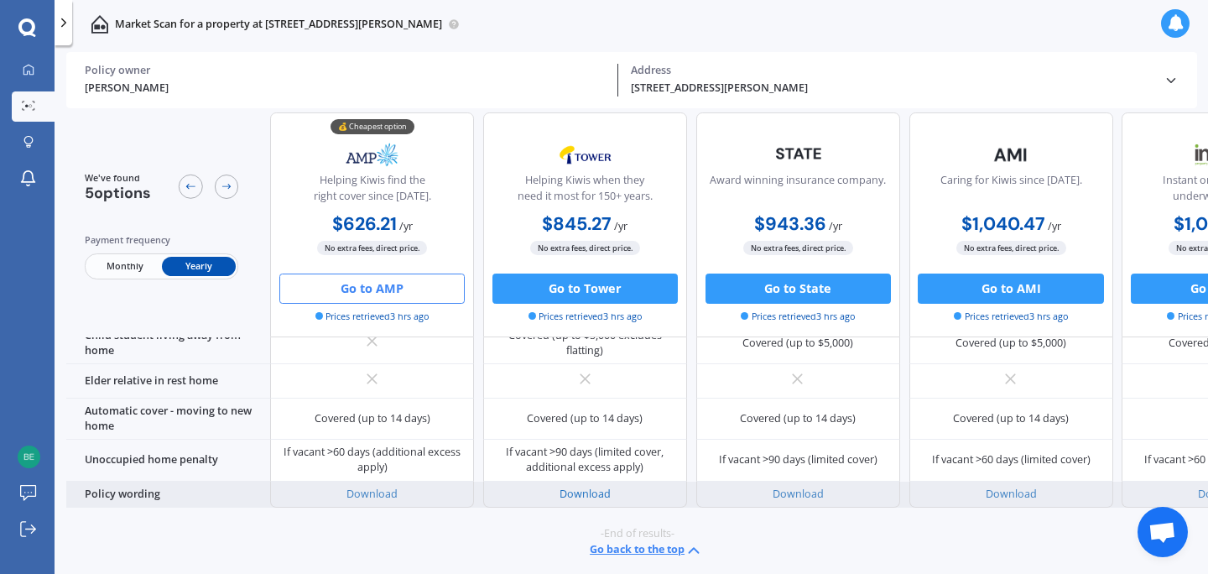
click at [591, 487] on link "Download" at bounding box center [585, 494] width 51 height 14
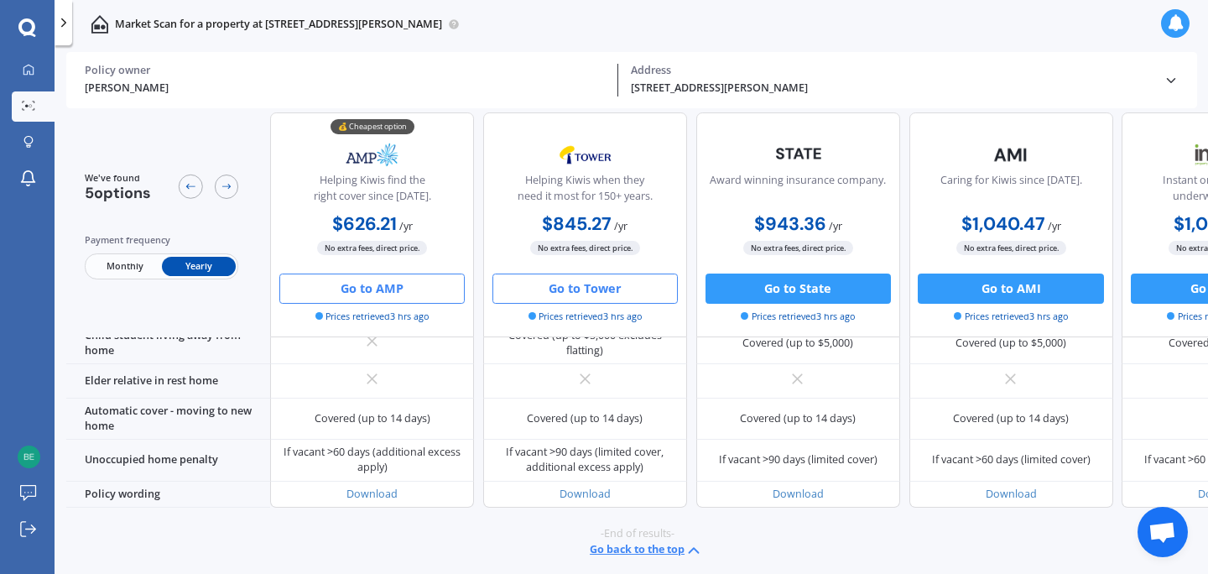
click at [580, 287] on button "Go to Tower" at bounding box center [584, 288] width 185 height 30
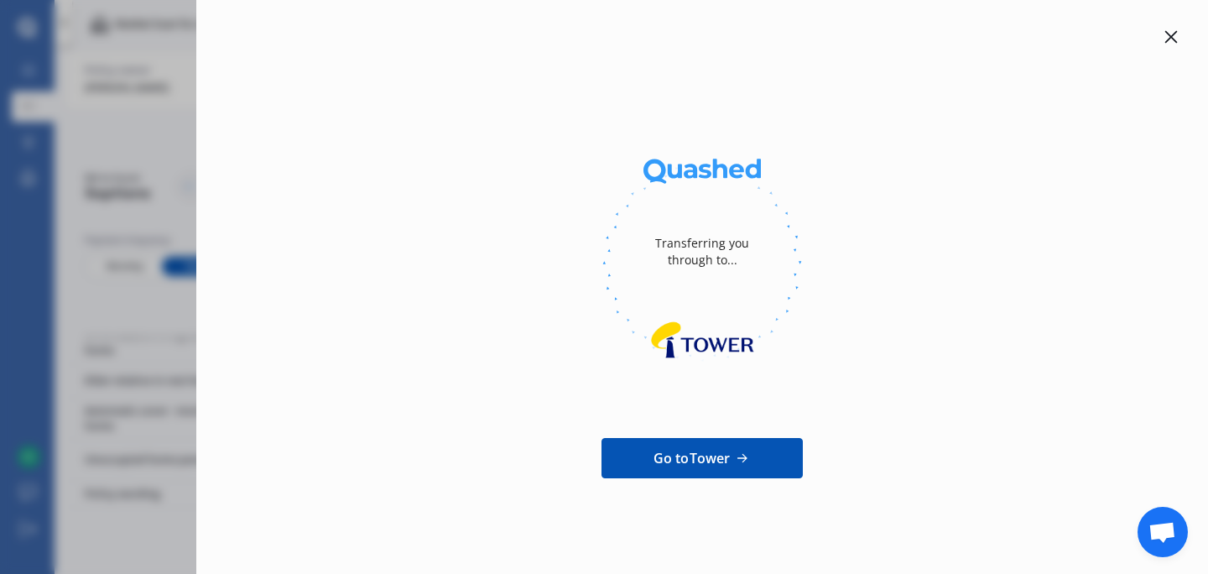
click at [686, 456] on span "Go to Tower" at bounding box center [692, 458] width 77 height 20
